Goal: Information Seeking & Learning: Learn about a topic

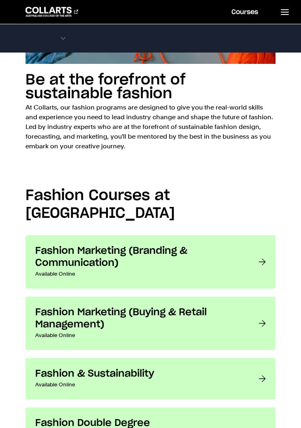
scroll to position [562, 0]
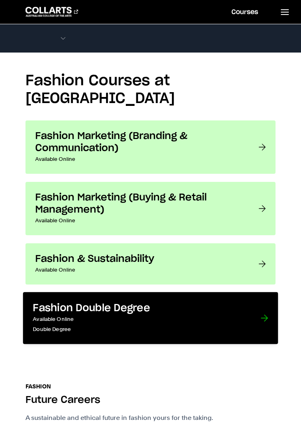
click at [266, 303] on div at bounding box center [264, 319] width 7 height 32
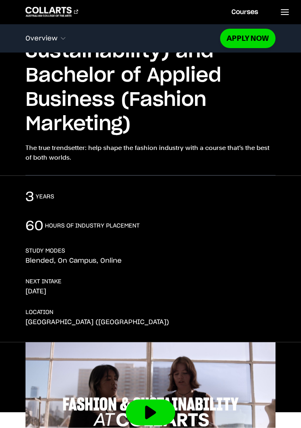
scroll to position [780, 0]
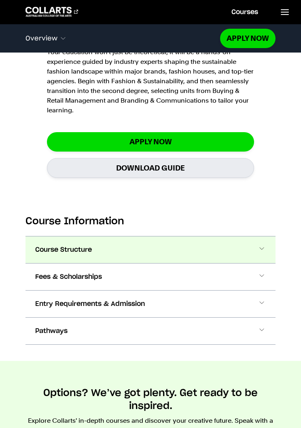
click at [265, 252] on span at bounding box center [262, 250] width 8 height 11
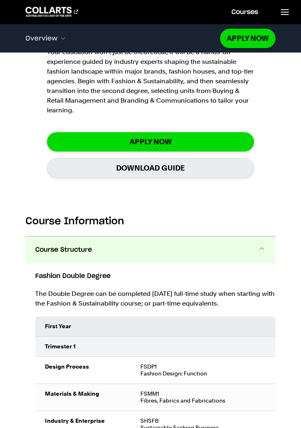
scroll to position [1011, 0]
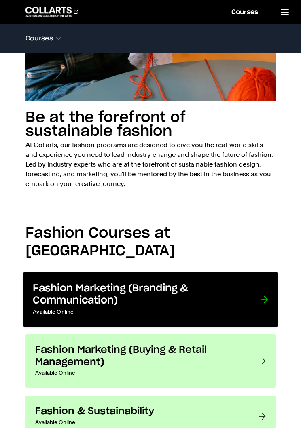
click at [260, 273] on link "Fashion Marketing (Branding & Communication) Available Online Want to work in t…" at bounding box center [150, 300] width 255 height 55
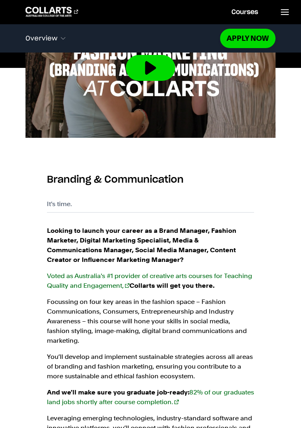
scroll to position [777, 0]
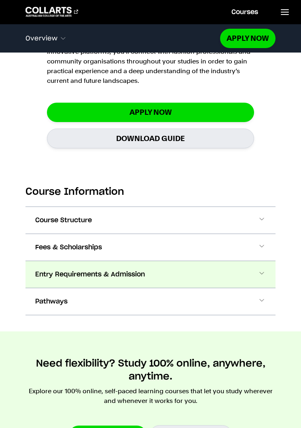
click at [258, 269] on span at bounding box center [262, 274] width 8 height 11
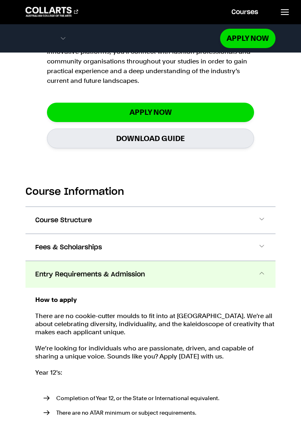
click at [262, 261] on button "Entry Requirements & Admission" at bounding box center [150, 274] width 250 height 27
click at [257, 261] on button "Entry Requirements & Admission" at bounding box center [150, 274] width 250 height 27
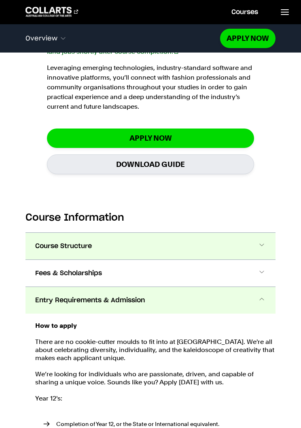
click at [263, 244] on span at bounding box center [262, 246] width 8 height 11
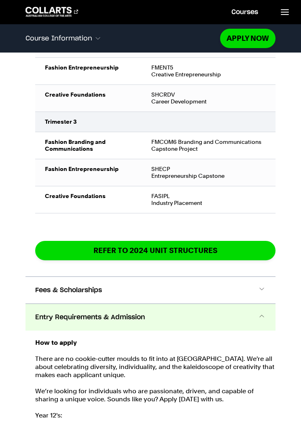
scroll to position [1731, 0]
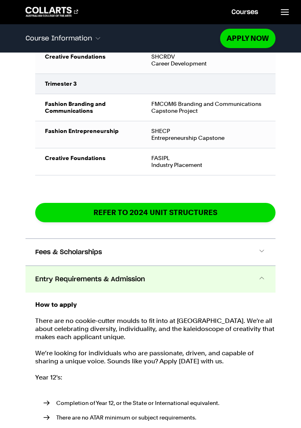
click at [258, 275] on span at bounding box center [262, 279] width 8 height 11
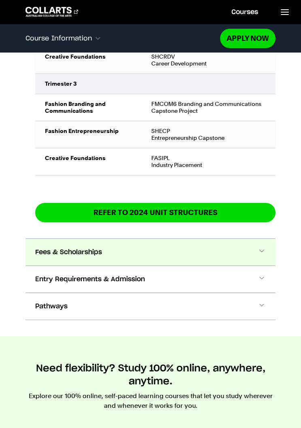
click at [261, 249] on span at bounding box center [262, 252] width 8 height 11
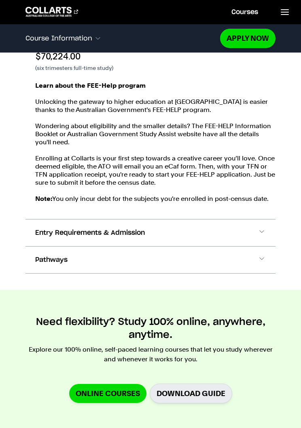
scroll to position [2124, 0]
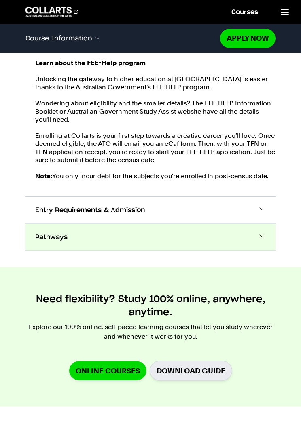
click at [265, 238] on span at bounding box center [262, 237] width 8 height 11
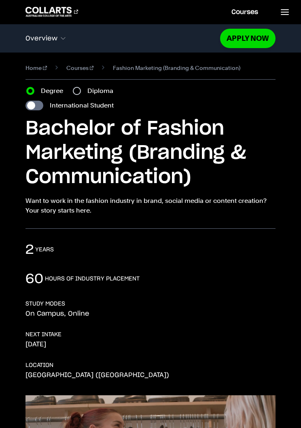
scroll to position [0, 0]
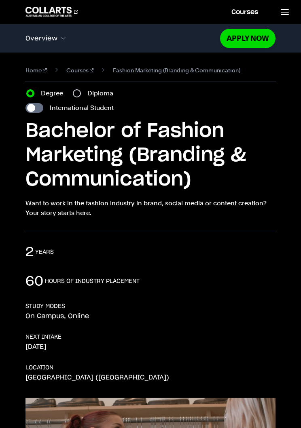
click at [82, 91] on div "Diploma" at bounding box center [95, 94] width 45 height 10
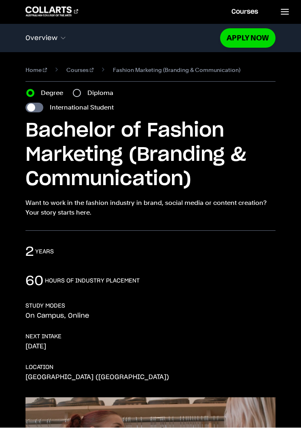
click at [77, 90] on input "Diploma" at bounding box center [77, 93] width 8 height 8
radio input "true"
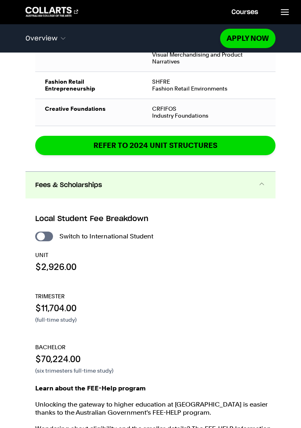
scroll to position [1326, 0]
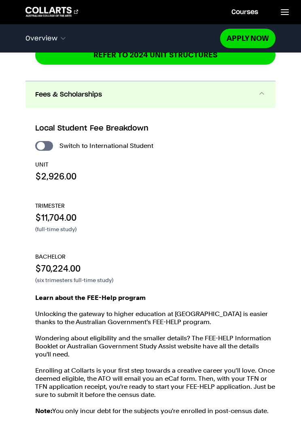
click at [263, 93] on span at bounding box center [262, 94] width 8 height 11
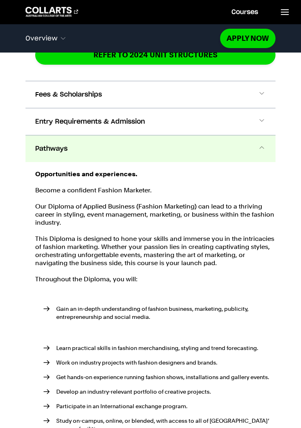
click at [258, 153] on span at bounding box center [262, 149] width 8 height 11
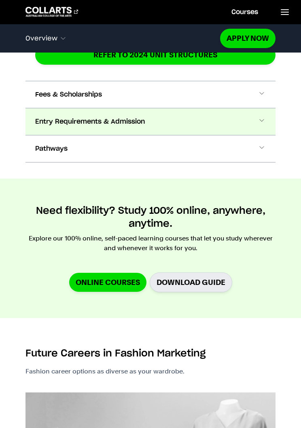
click at [255, 120] on button "Entry Requirements & Admission" at bounding box center [150, 121] width 250 height 27
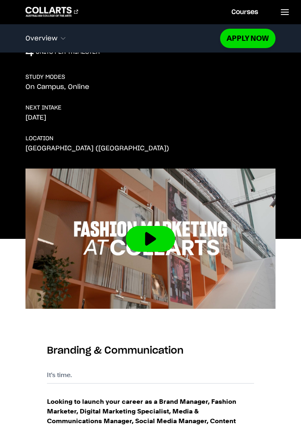
scroll to position [246, 0]
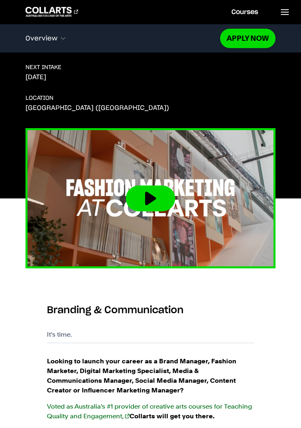
click at [159, 193] on button at bounding box center [150, 199] width 49 height 26
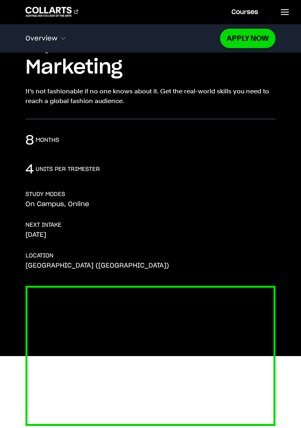
scroll to position [87, 0]
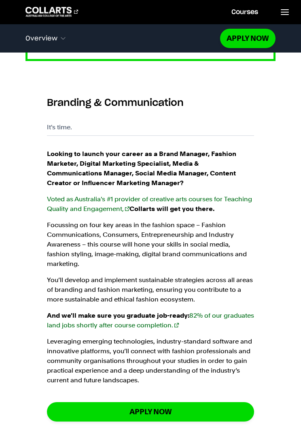
scroll to position [235, 0]
